Goal: Information Seeking & Learning: Find specific page/section

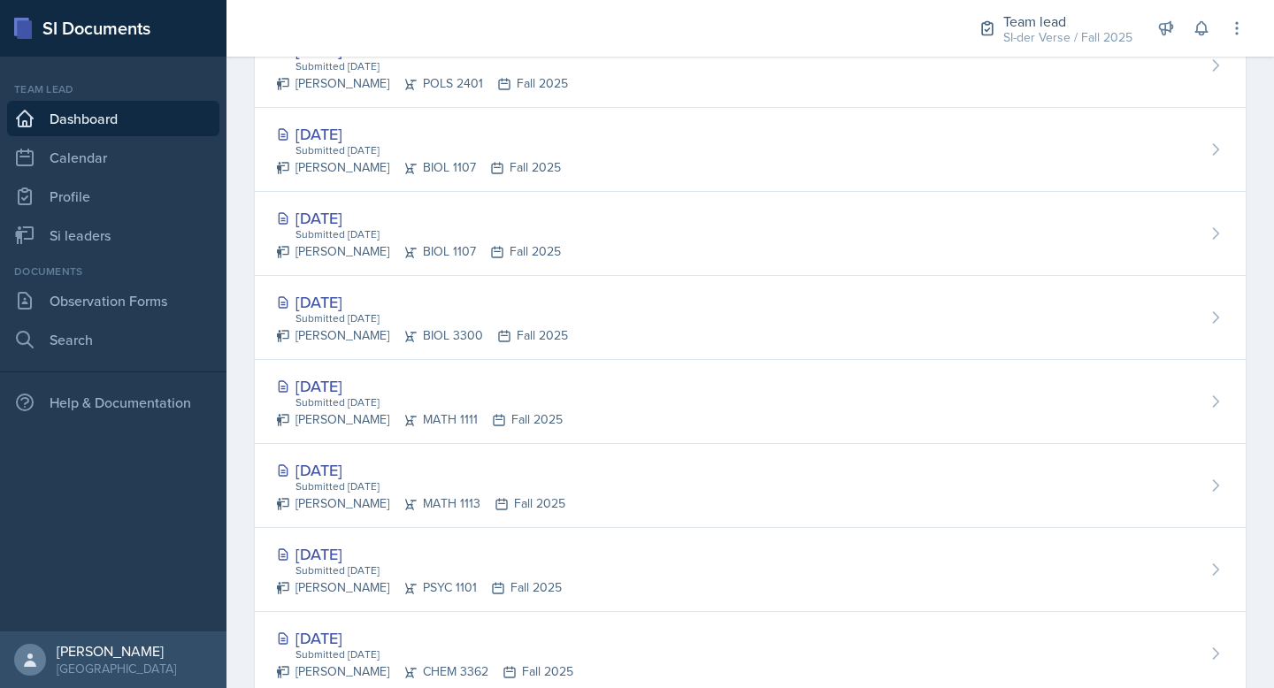
scroll to position [659, 0]
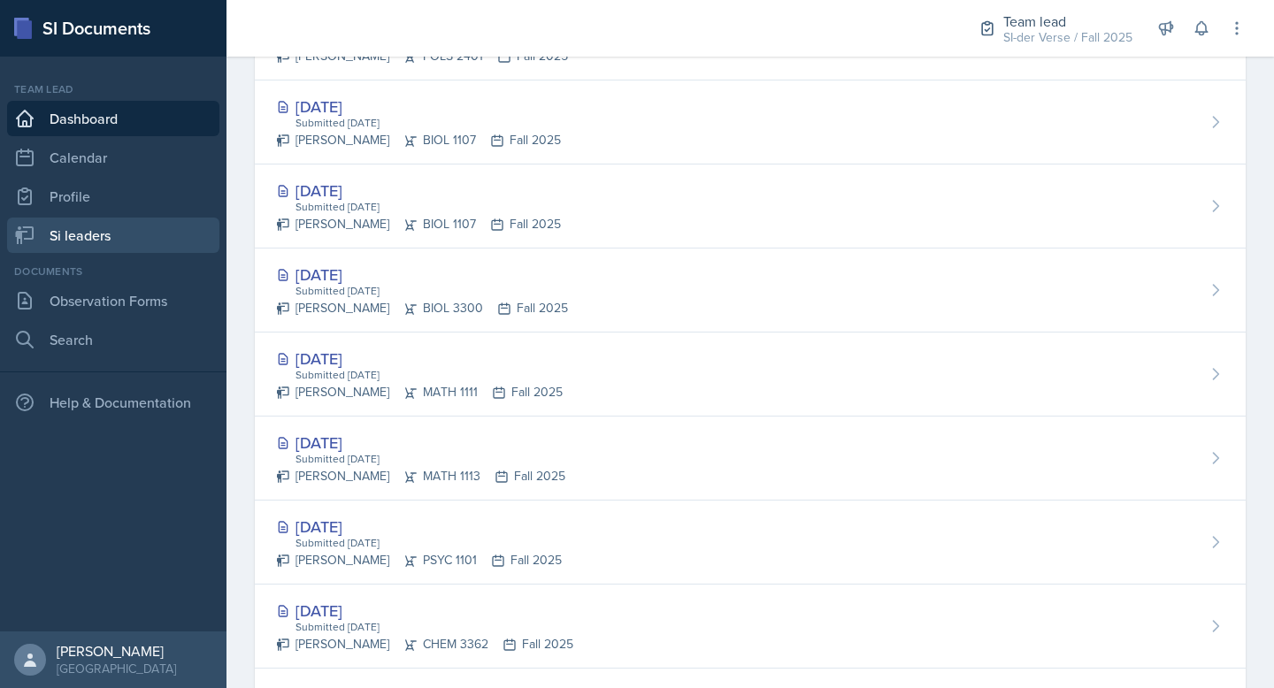
click at [88, 241] on link "Si leaders" at bounding box center [113, 235] width 212 height 35
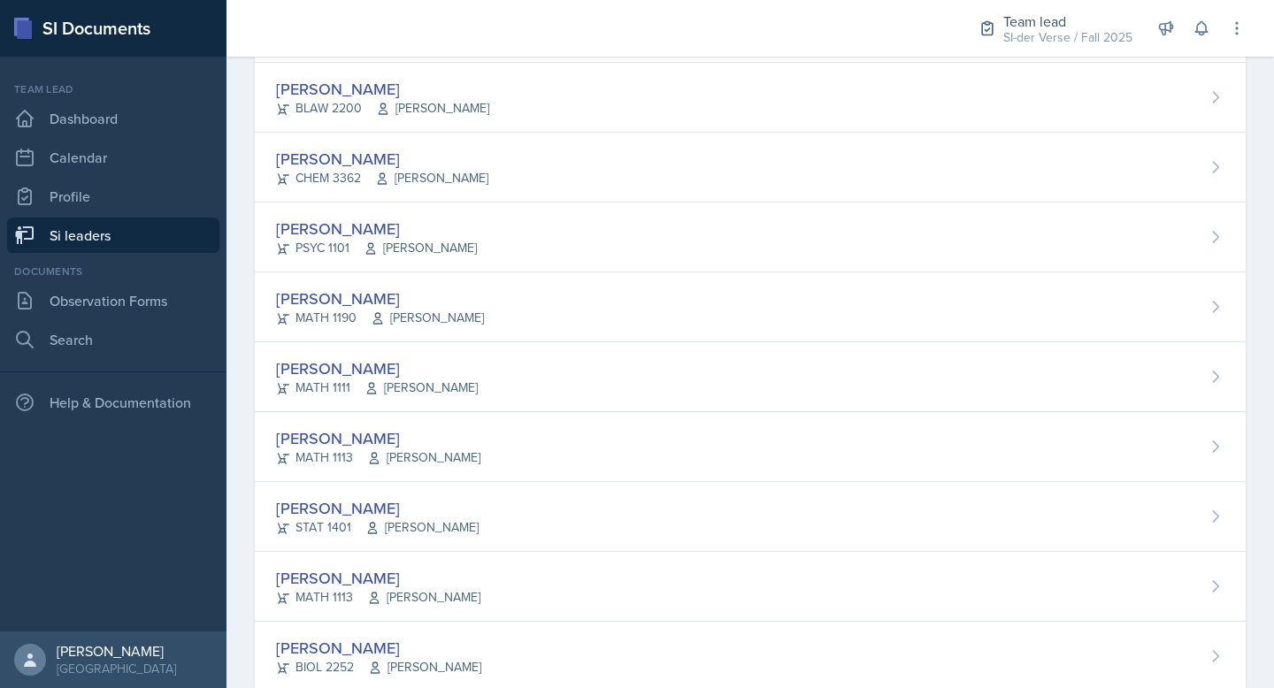
scroll to position [1051, 0]
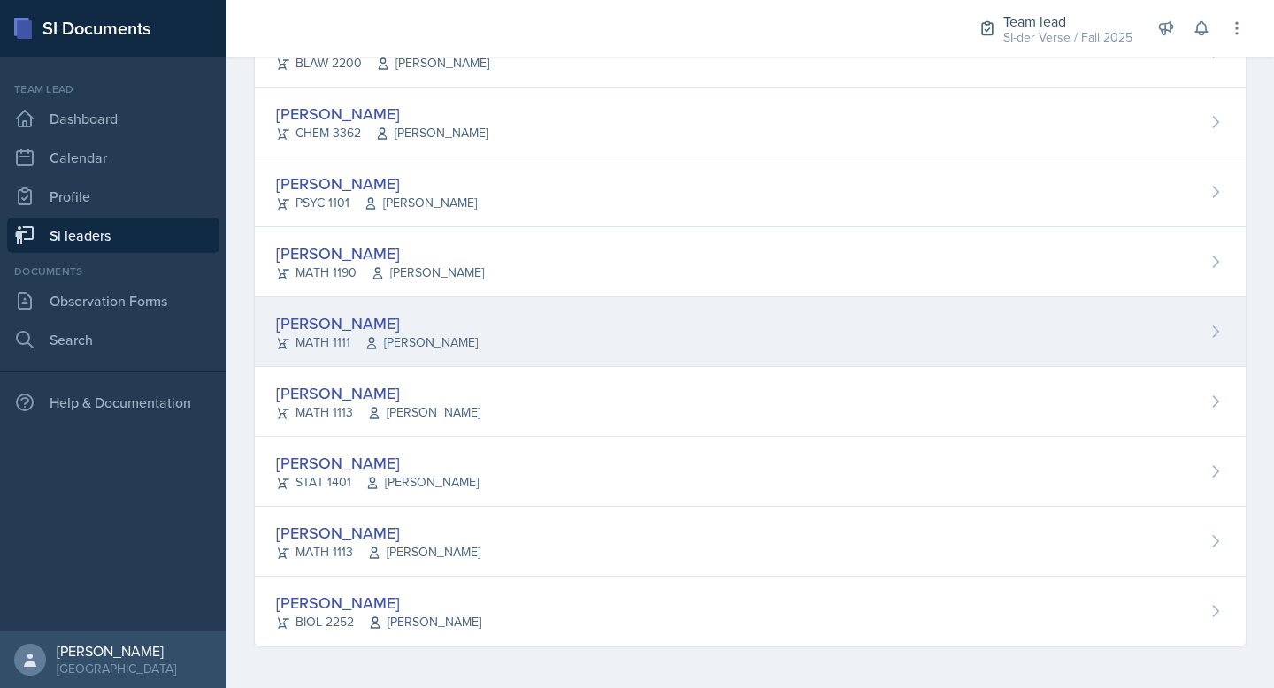
click at [401, 321] on div "[PERSON_NAME]" at bounding box center [377, 323] width 202 height 24
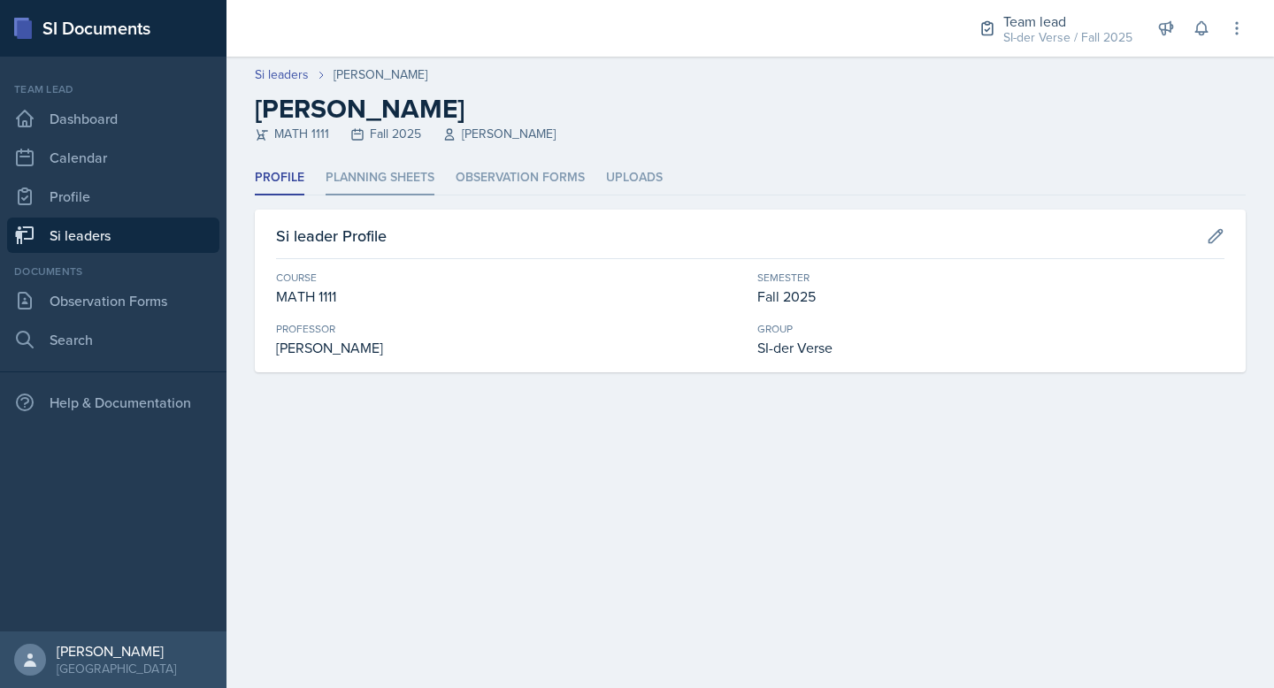
click at [419, 183] on li "Planning Sheets" at bounding box center [379, 178] width 109 height 34
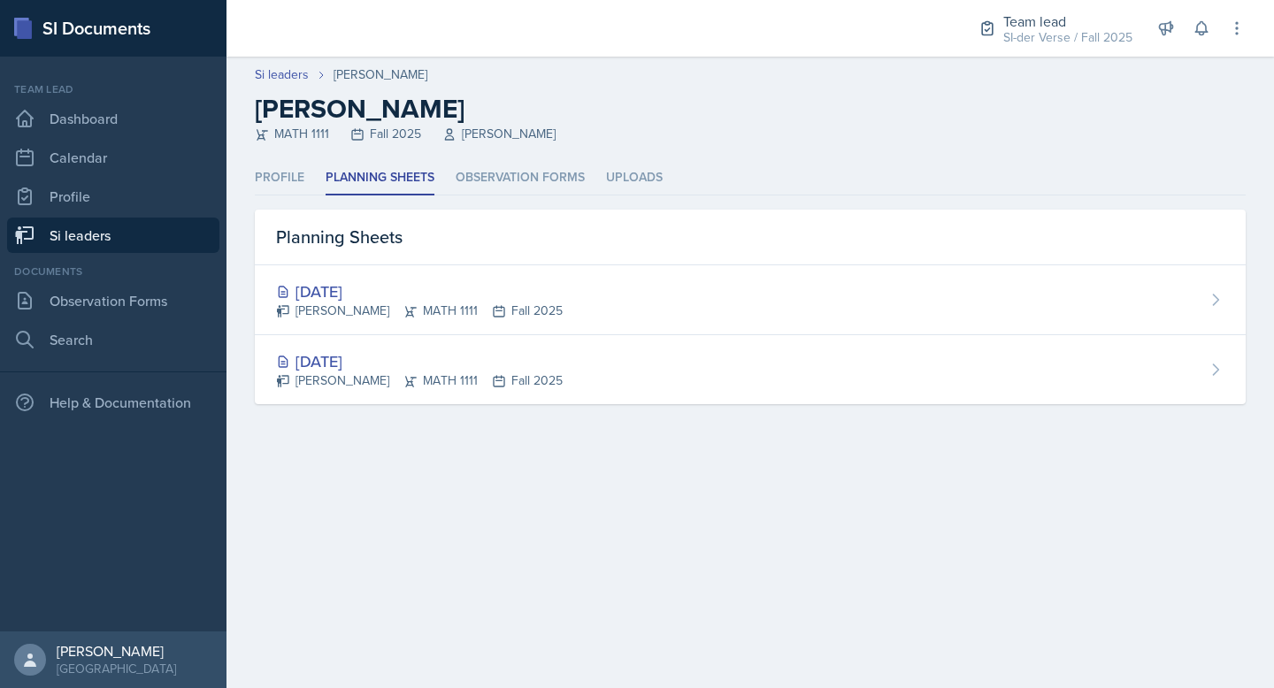
click at [107, 233] on link "Si leaders" at bounding box center [113, 235] width 212 height 35
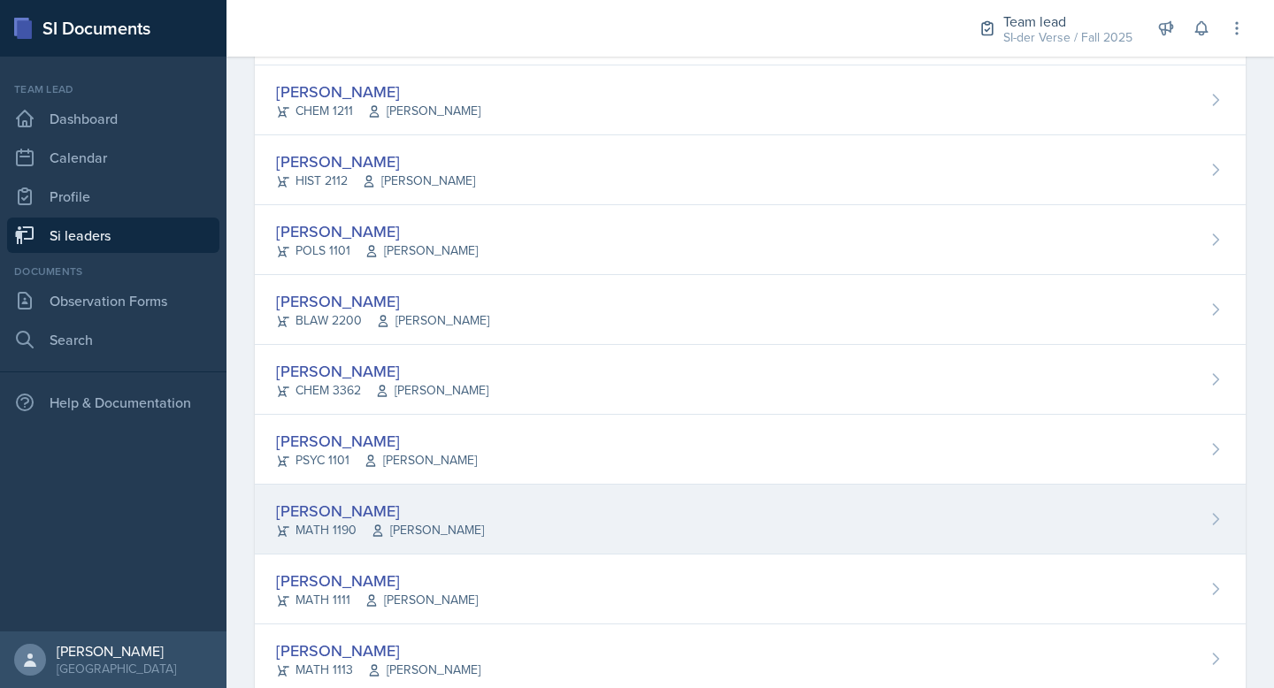
scroll to position [1051, 0]
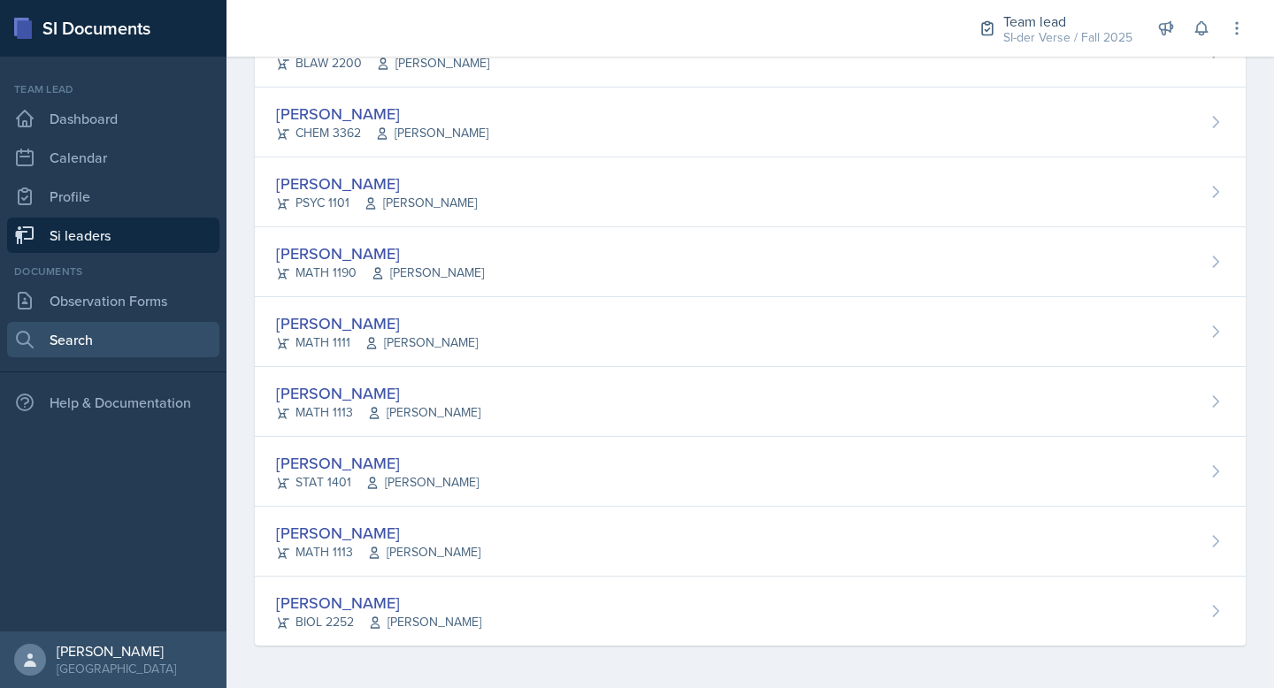
click at [72, 326] on link "Search" at bounding box center [113, 339] width 212 height 35
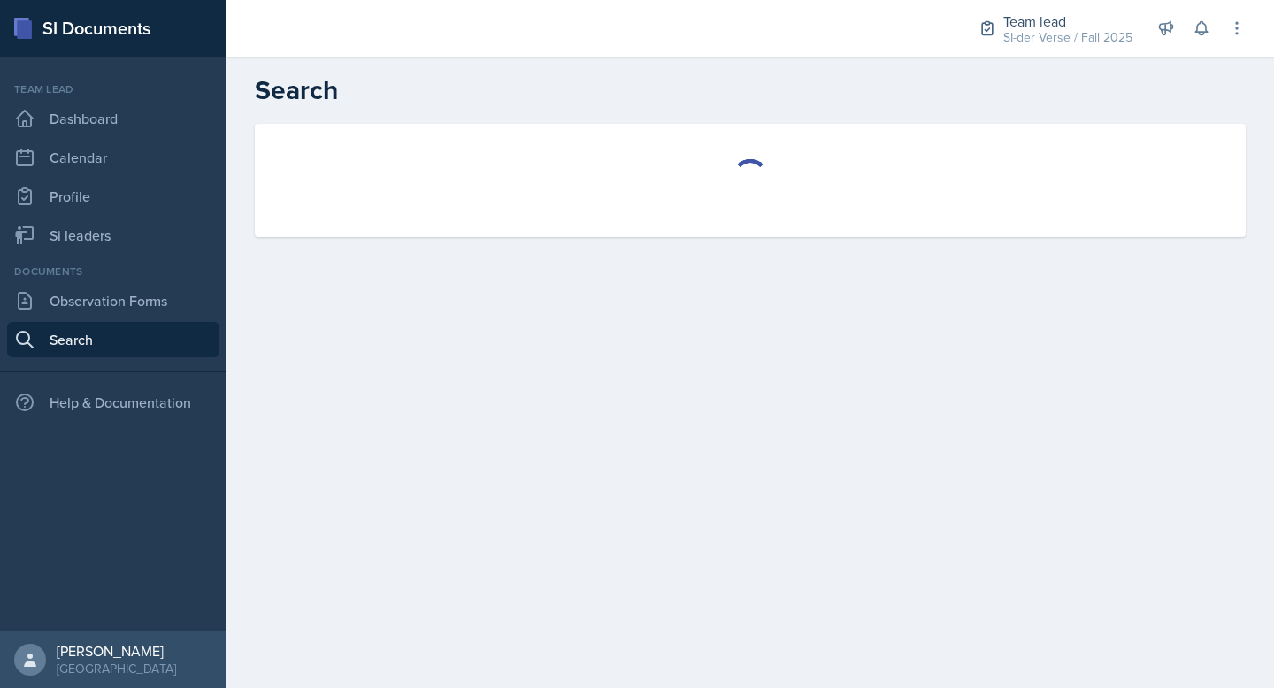
select select "all"
select select "1"
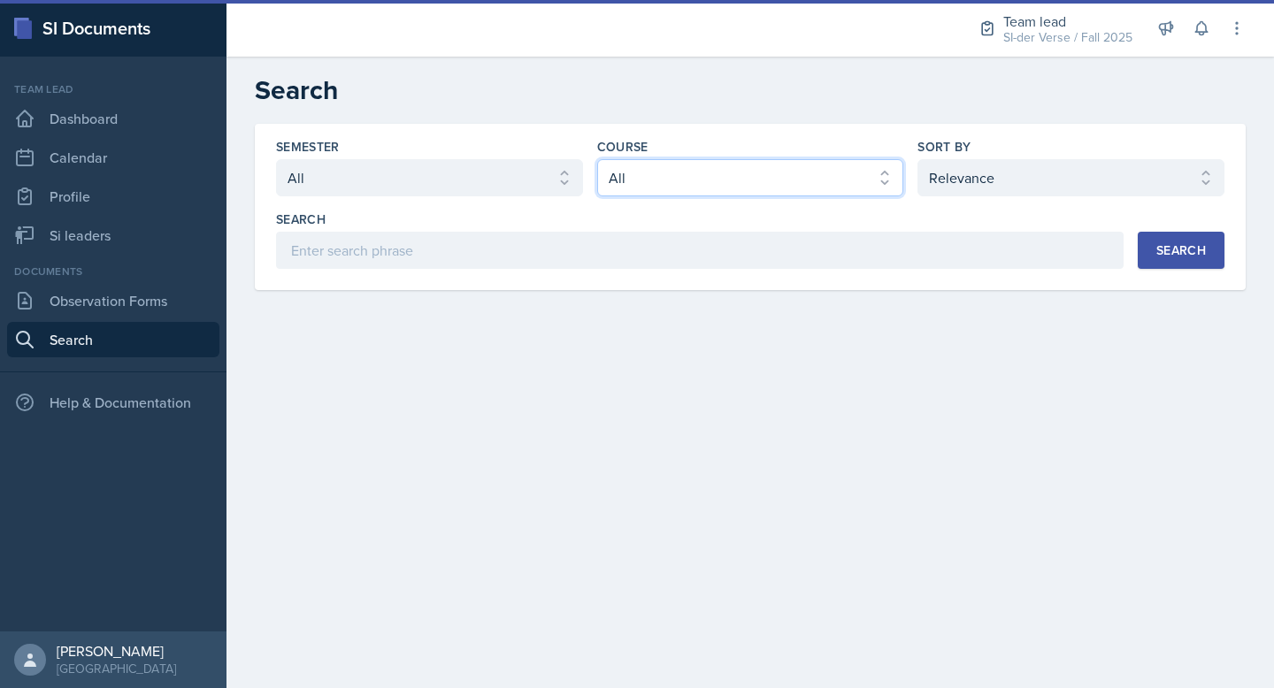
click at [714, 178] on select "Select course All ACCT 2101 ACCT 2102 ACCT 4050 ANTH 1102 ANTH 3301 ARCH 1000 A…" at bounding box center [750, 177] width 307 height 37
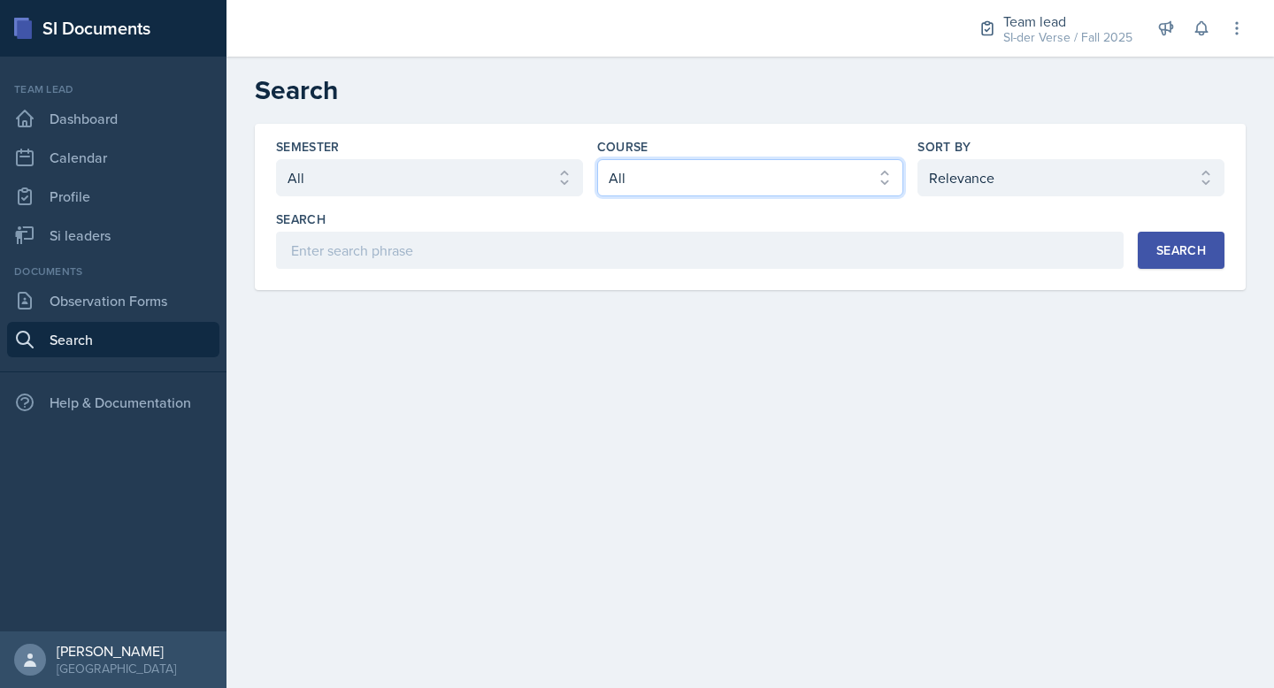
select select "5bfde3fe-6375-4519-a868-95dd30d0bb1b"
click at [597, 159] on select "Select course All ACCT 2101 ACCT 2102 ACCT 4050 ANTH 1102 ANTH 3301 ARCH 1000 A…" at bounding box center [750, 177] width 307 height 37
click at [1149, 254] on button "Search" at bounding box center [1180, 250] width 87 height 37
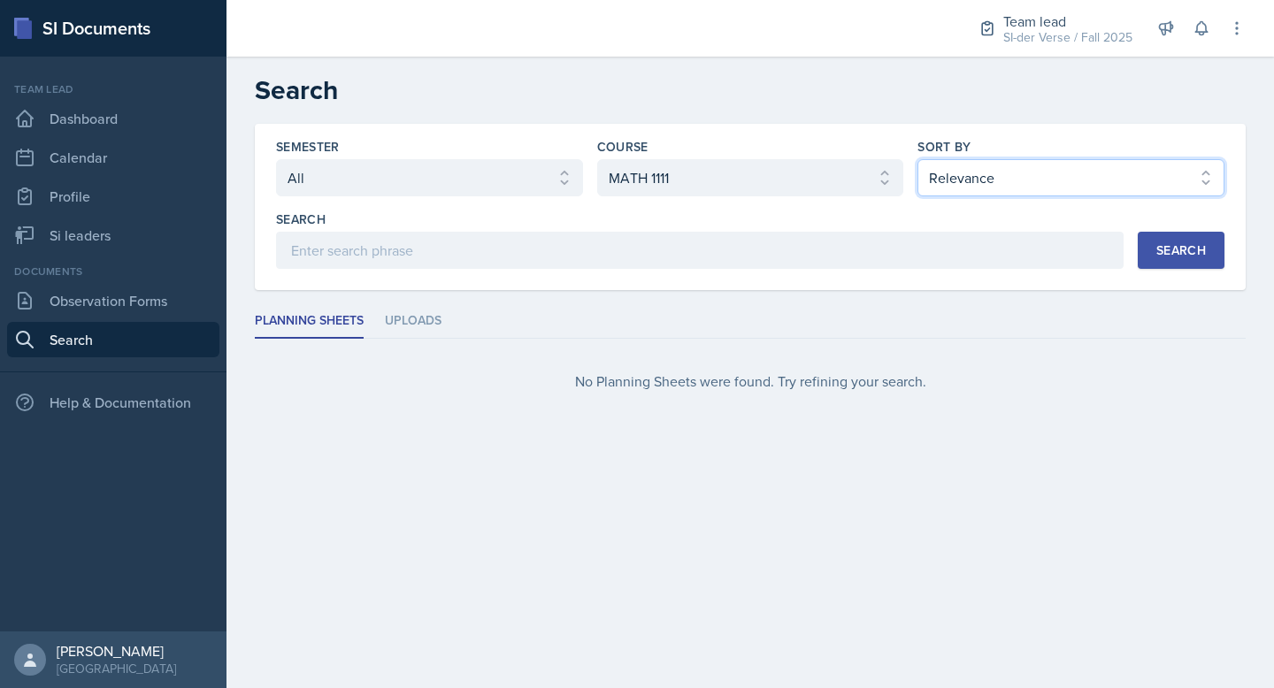
click at [1007, 168] on select "Select sort by Relevance Document Date (Asc) Document Date (Desc)" at bounding box center [1070, 177] width 307 height 37
select select "3"
click at [917, 159] on select "Select sort by Relevance Document Date (Asc) Document Date (Desc)" at bounding box center [1070, 177] width 307 height 37
click at [1177, 252] on div "Search" at bounding box center [1181, 250] width 50 height 14
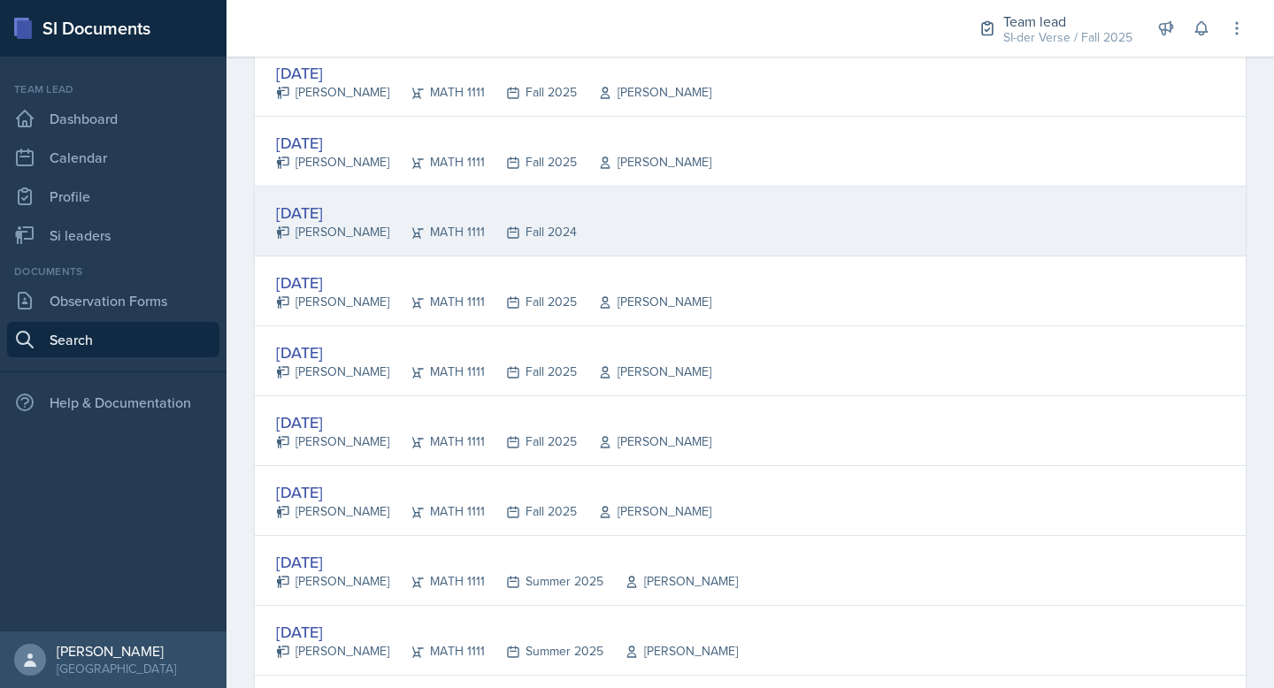
scroll to position [1465, 0]
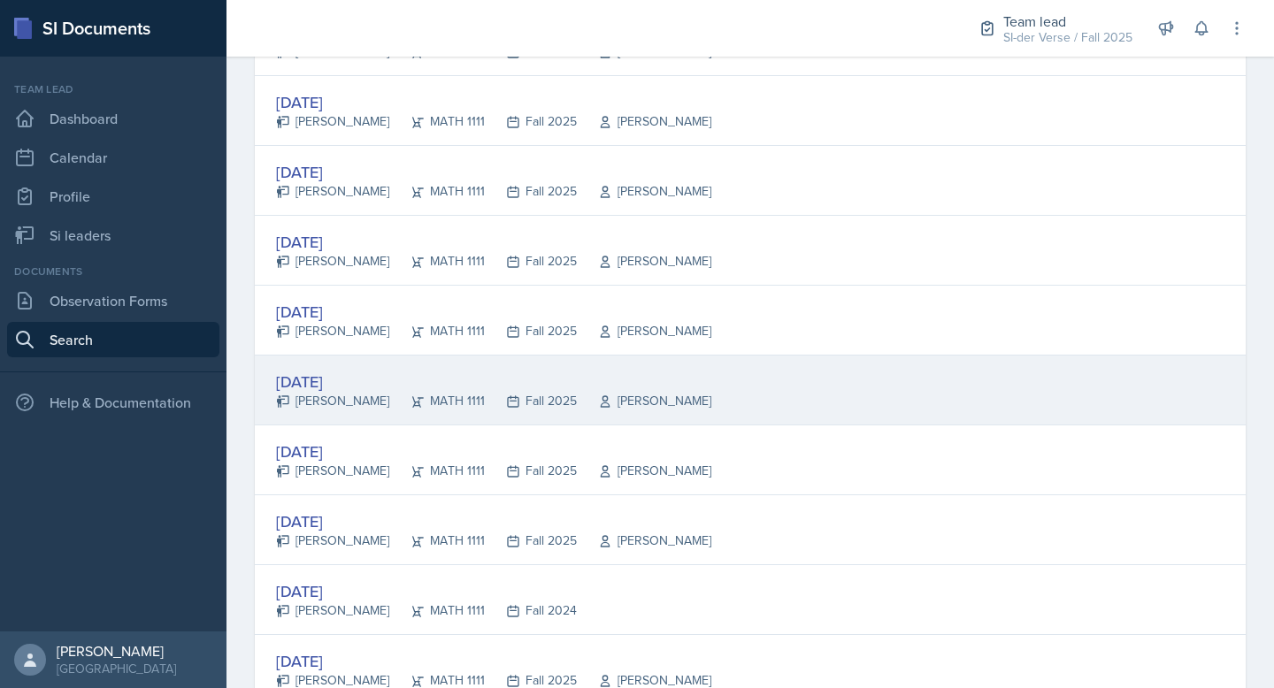
click at [496, 383] on div "[DATE]" at bounding box center [493, 382] width 435 height 24
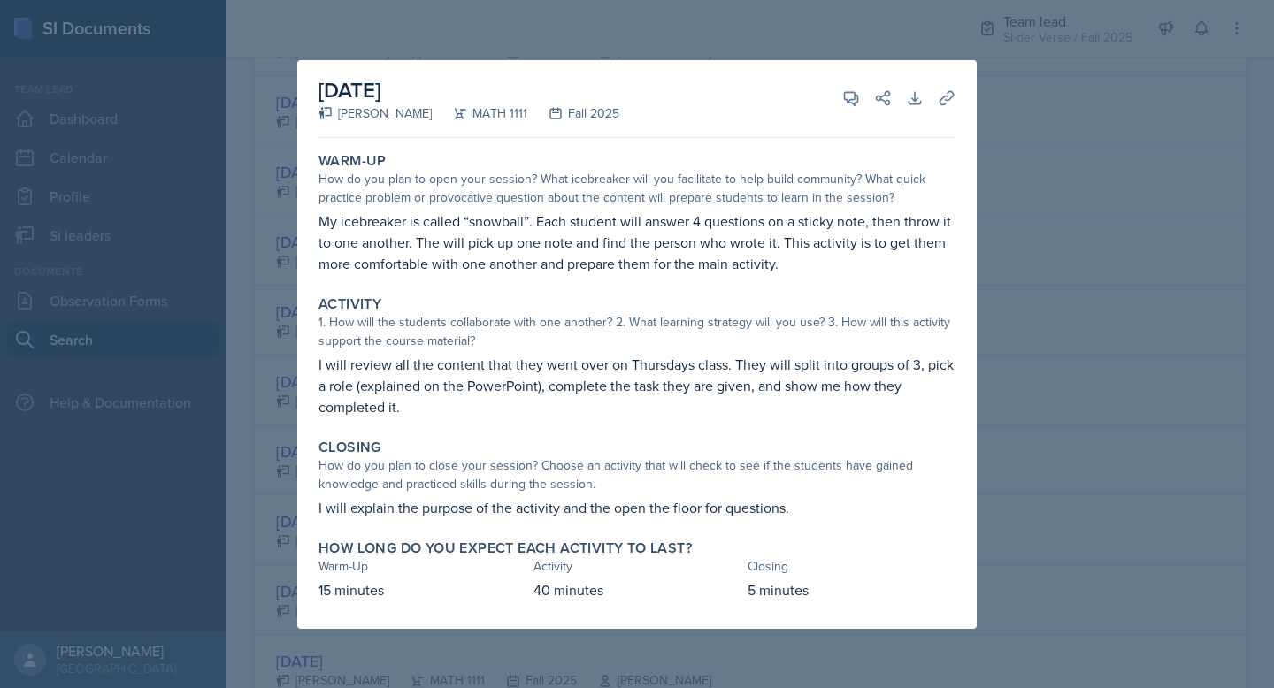
click at [249, 304] on div at bounding box center [637, 344] width 1274 height 688
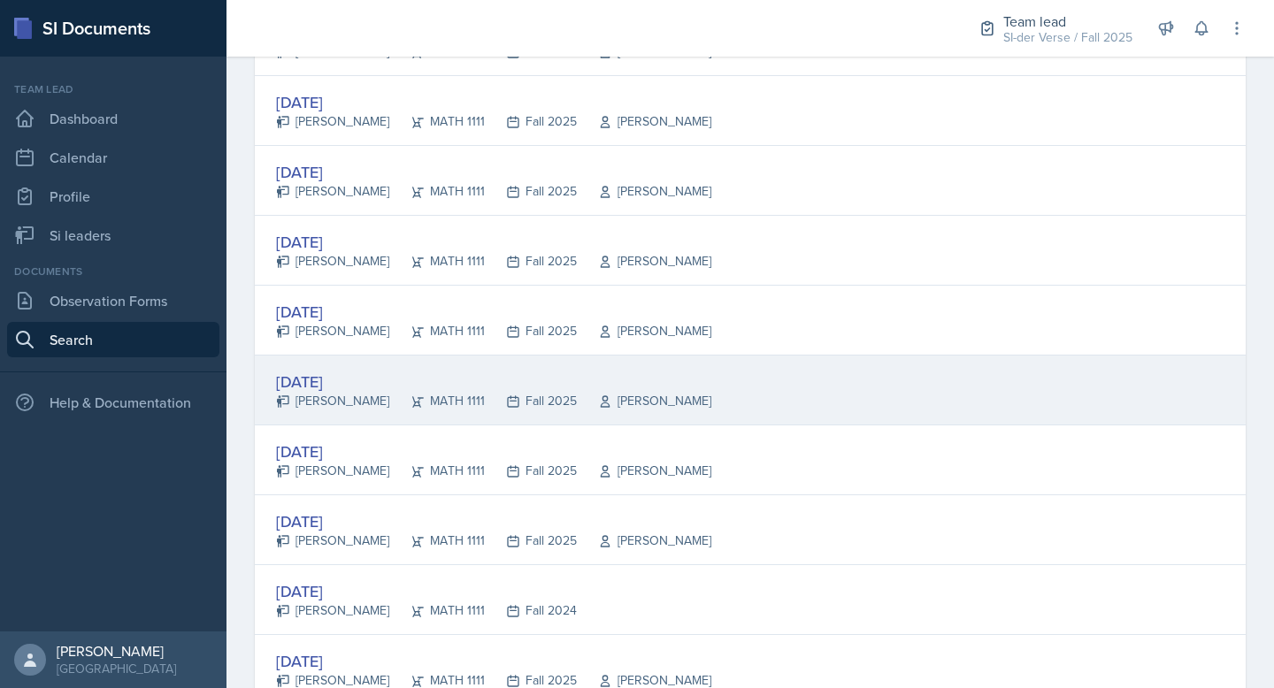
click at [361, 379] on div "[DATE]" at bounding box center [493, 382] width 435 height 24
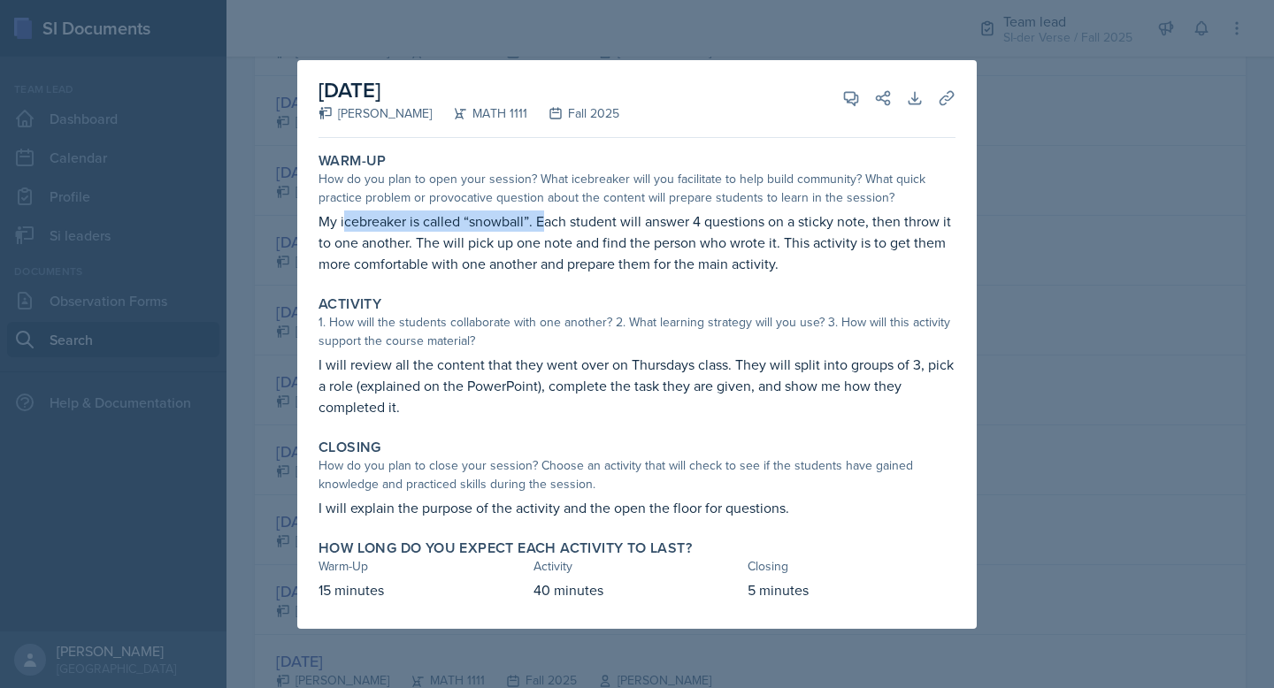
drag, startPoint x: 355, startPoint y: 228, endPoint x: 541, endPoint y: 226, distance: 186.6
click at [541, 226] on p "My icebreaker is called “snowball”. Each student will answer 4 questions on a s…" at bounding box center [636, 242] width 637 height 64
click at [945, 98] on icon at bounding box center [947, 98] width 18 height 18
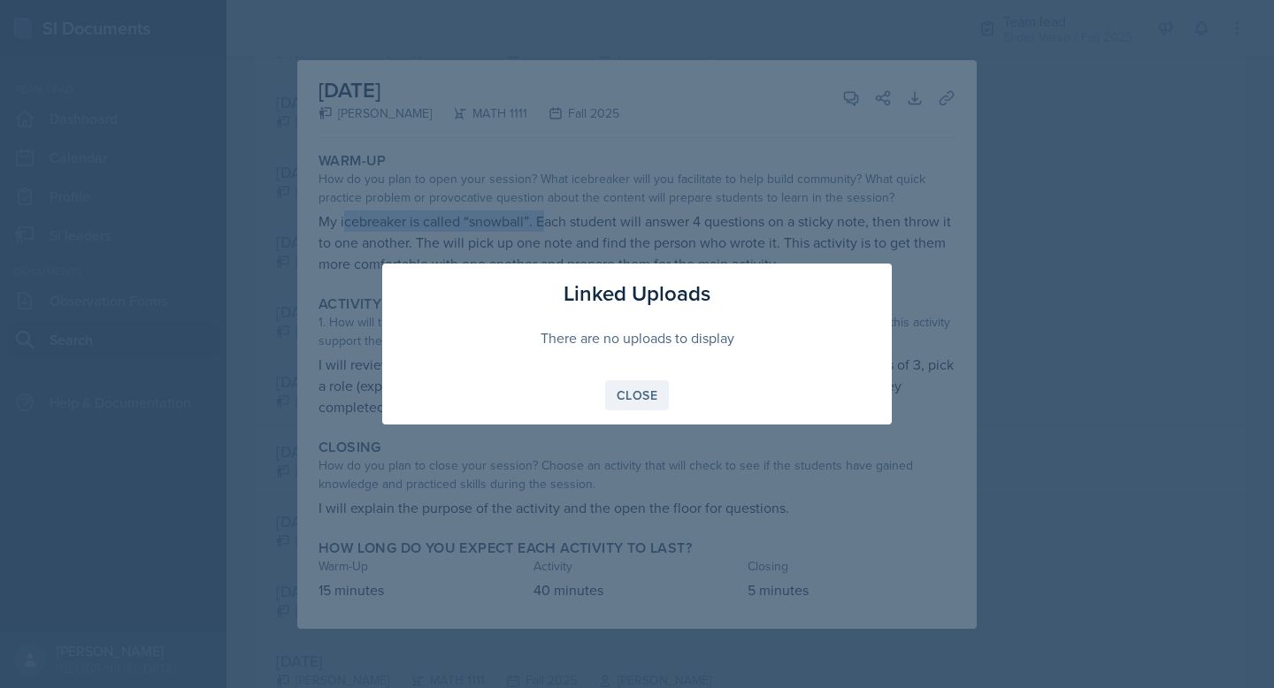
click at [631, 396] on div "Close" at bounding box center [636, 395] width 41 height 14
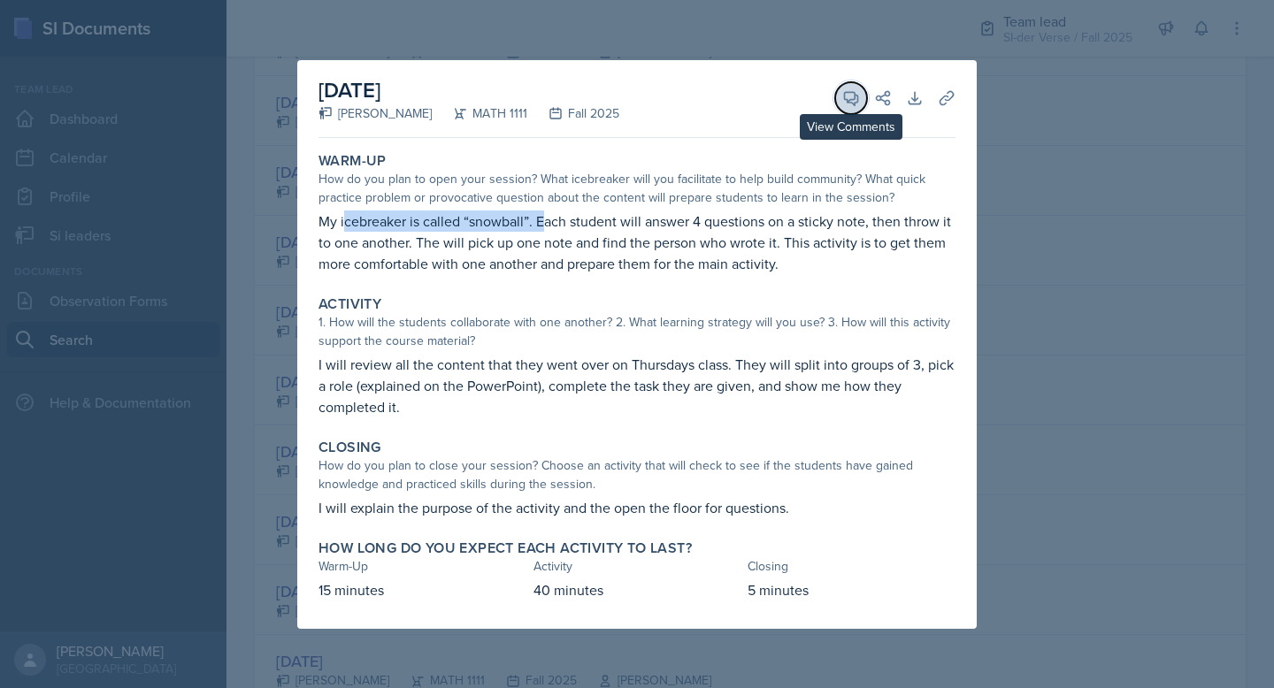
click at [845, 93] on icon at bounding box center [851, 98] width 13 height 13
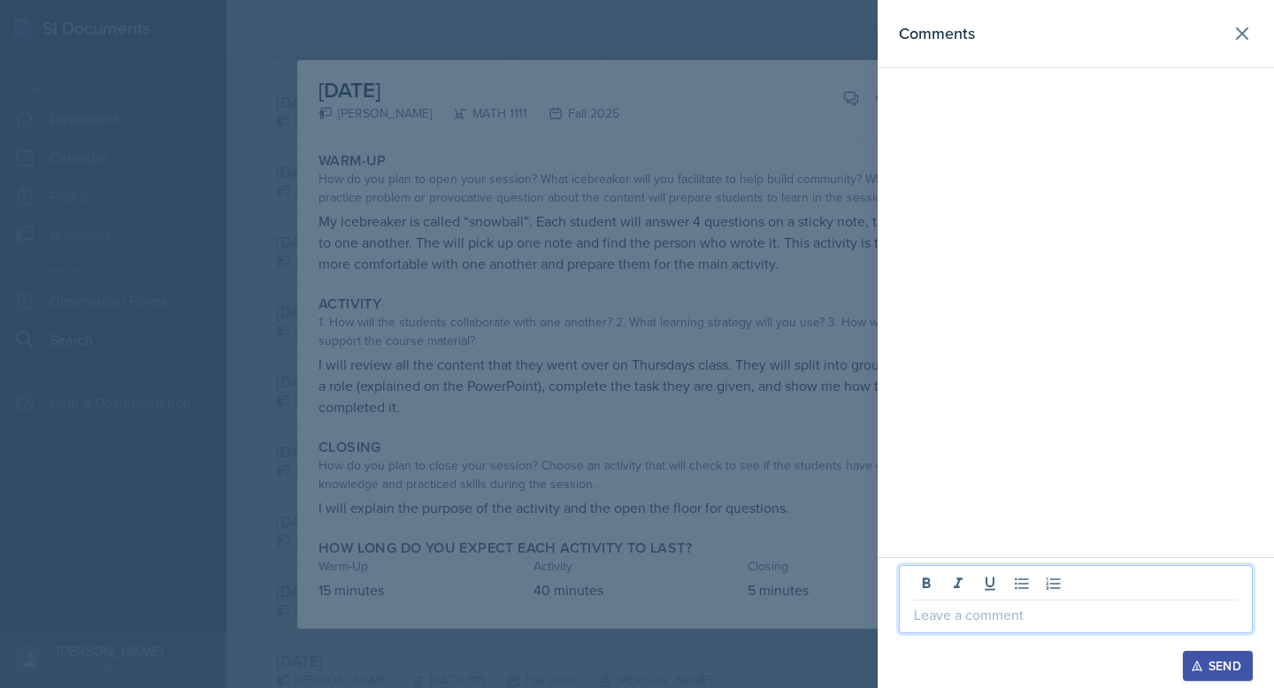
click at [1008, 614] on p at bounding box center [1076, 614] width 324 height 21
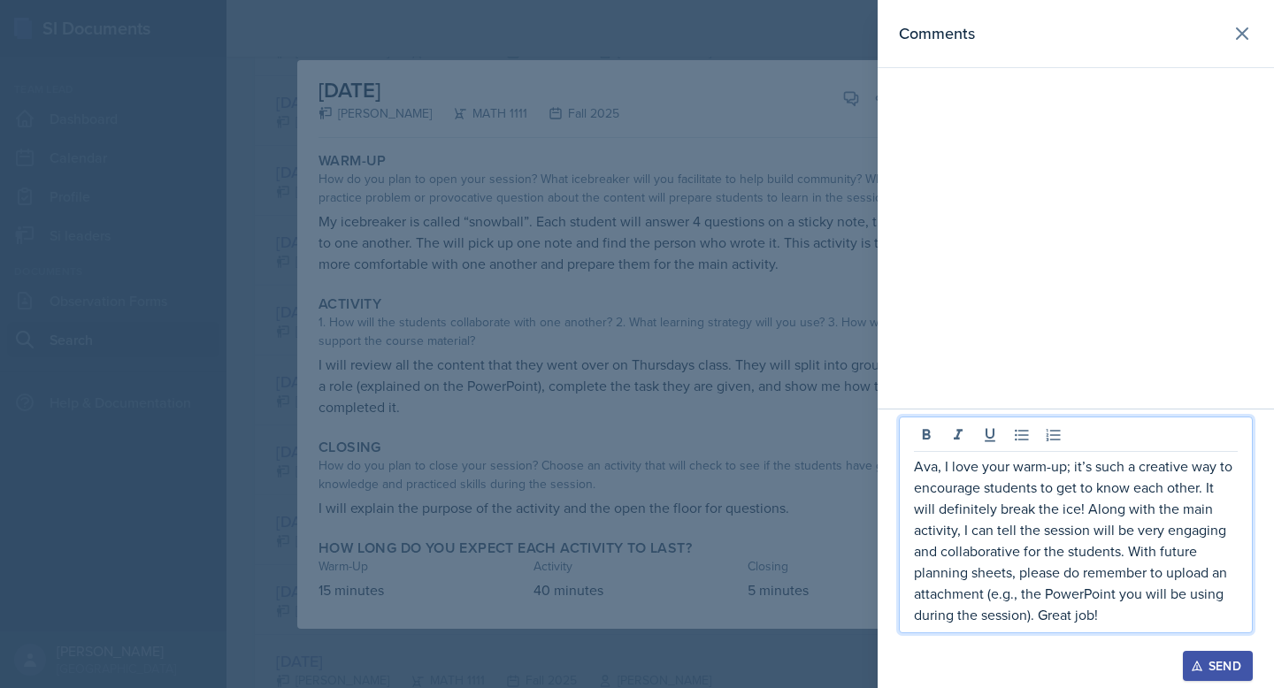
click at [1204, 664] on div "Send" at bounding box center [1217, 666] width 47 height 14
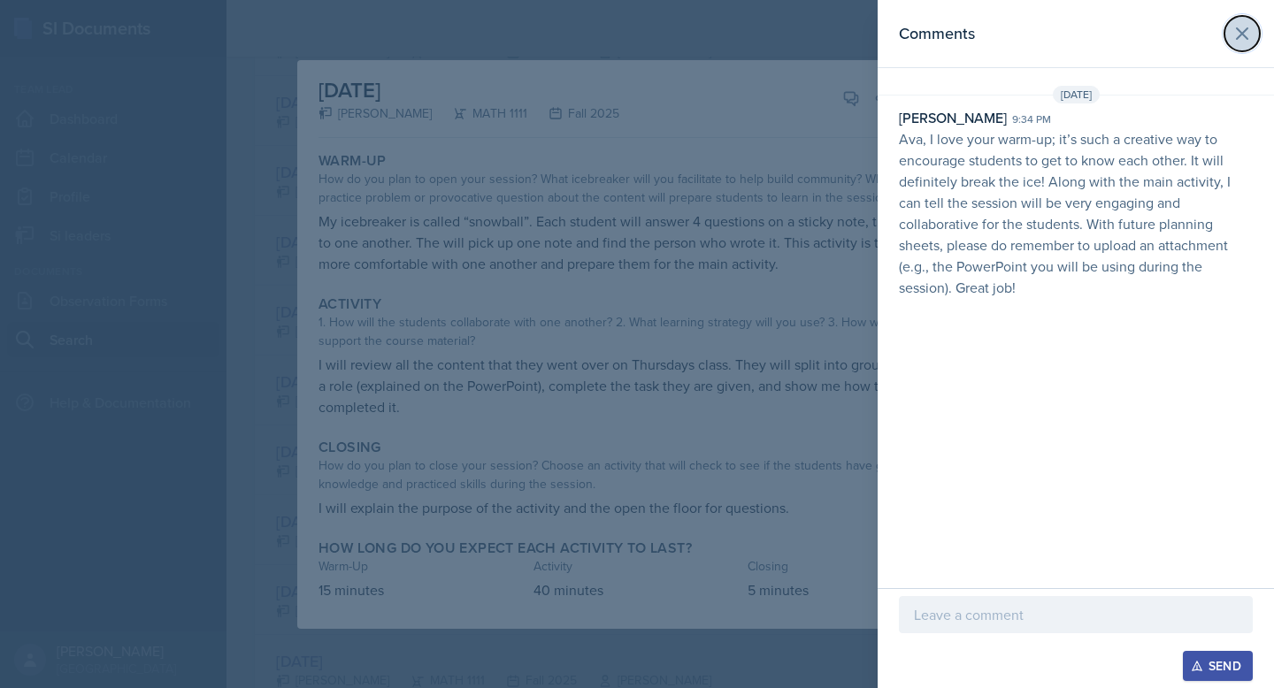
click at [1249, 35] on icon at bounding box center [1241, 33] width 21 height 21
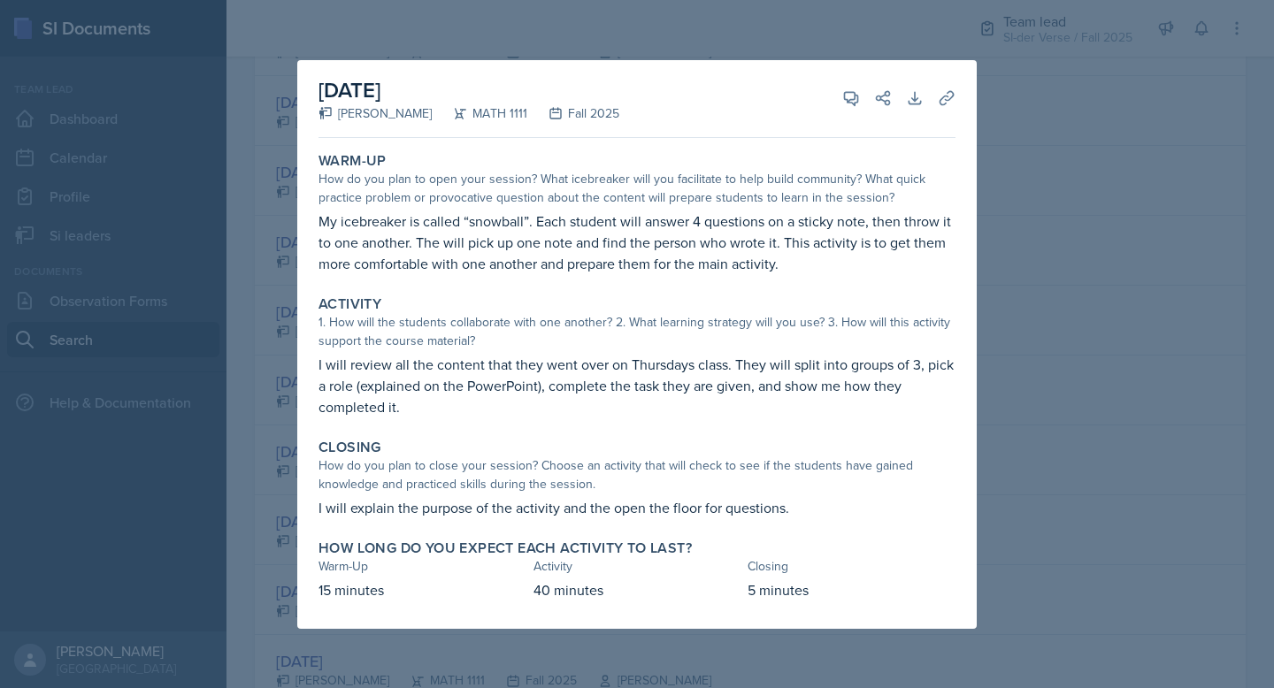
click at [621, 43] on div at bounding box center [637, 344] width 1274 height 688
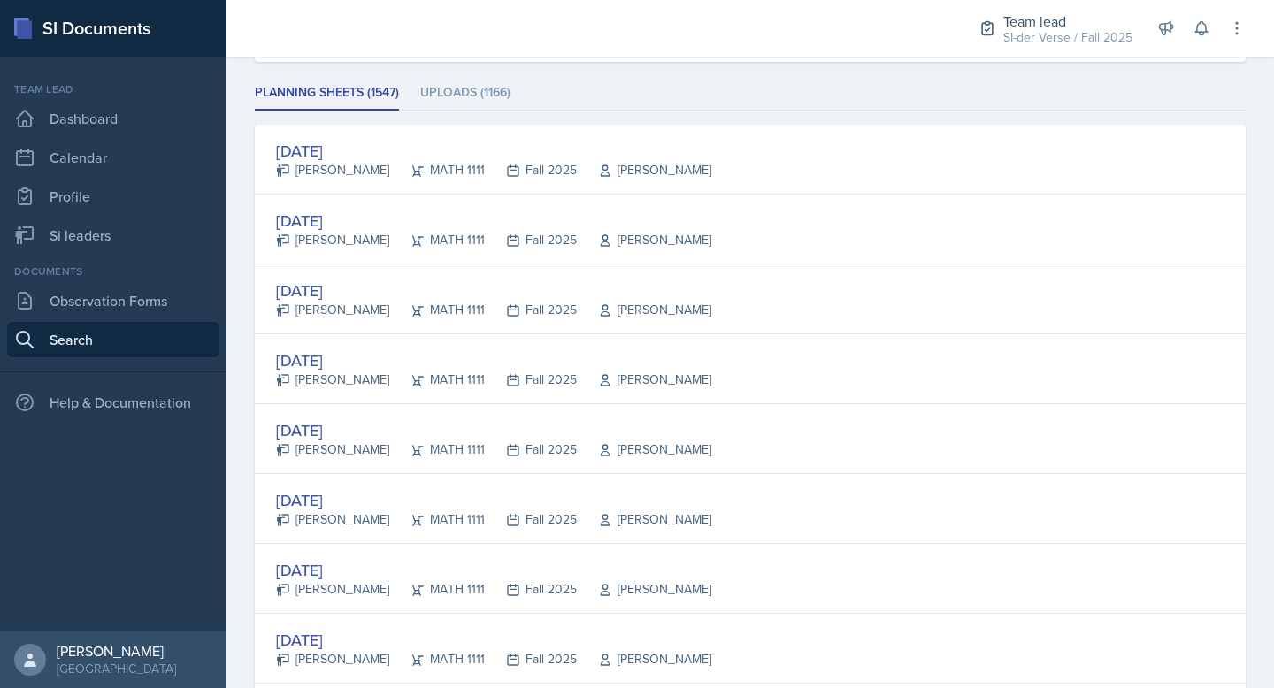
scroll to position [215, 0]
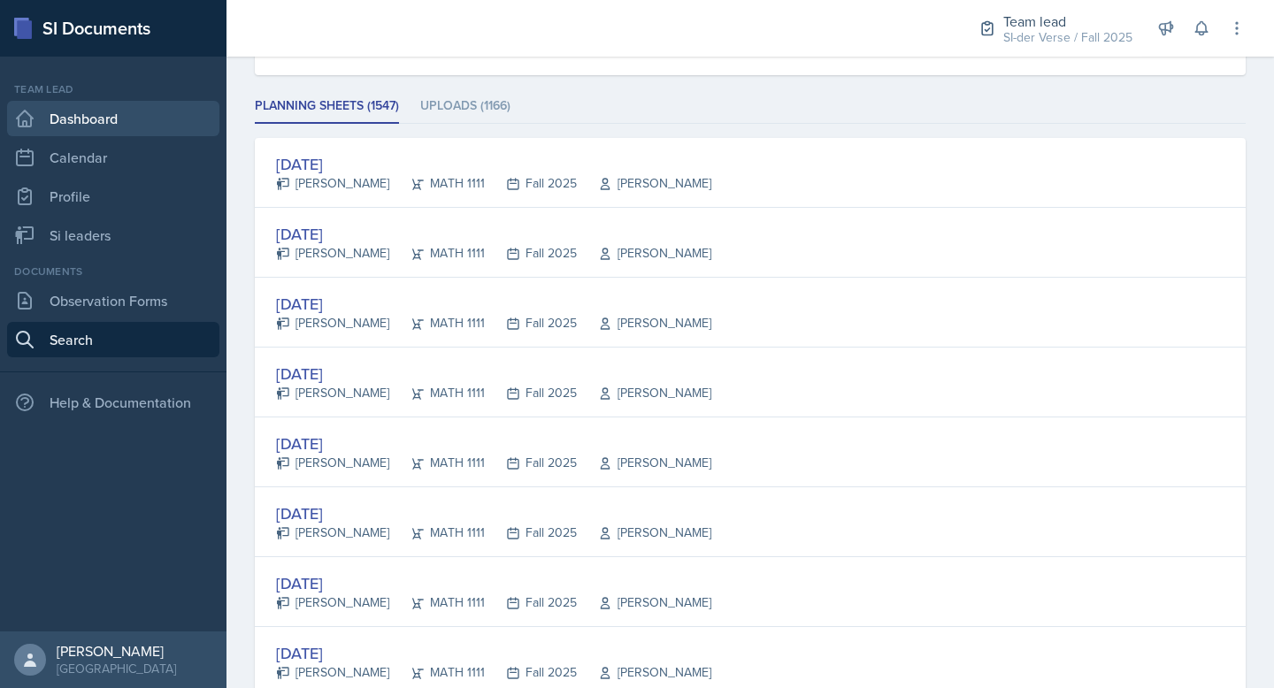
click at [104, 116] on link "Dashboard" at bounding box center [113, 118] width 212 height 35
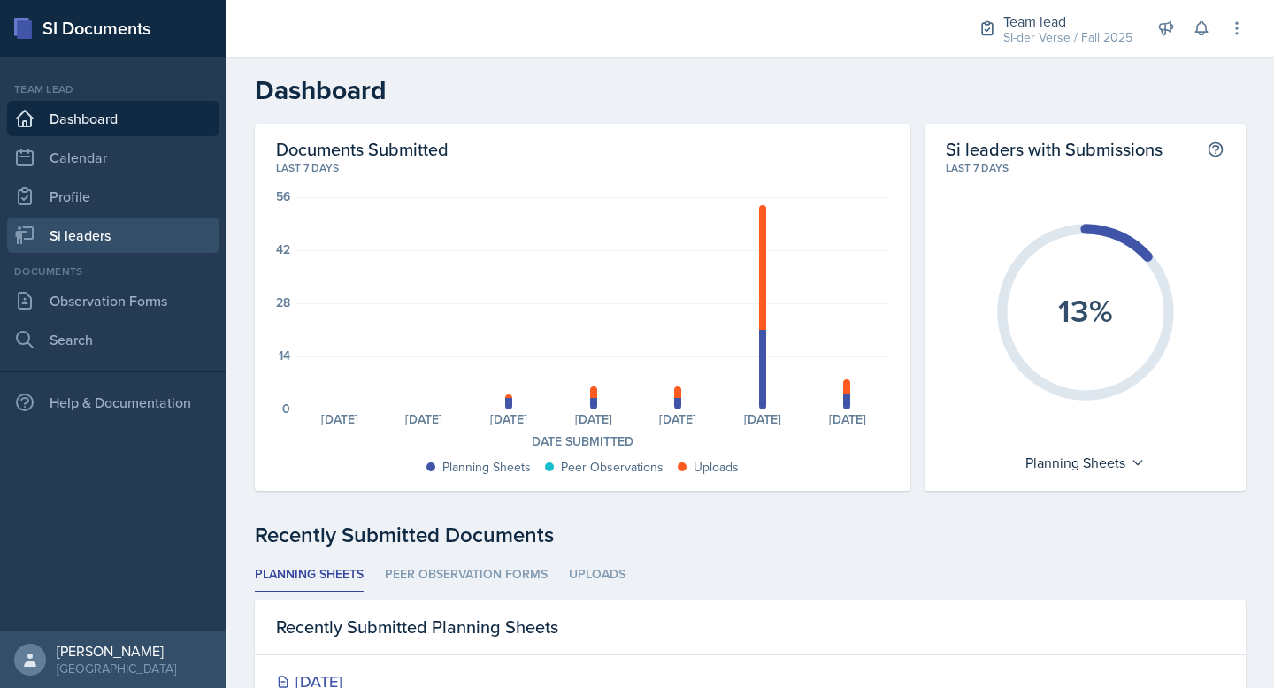
click at [103, 225] on link "Si leaders" at bounding box center [113, 235] width 212 height 35
